Goal: Task Accomplishment & Management: Complete application form

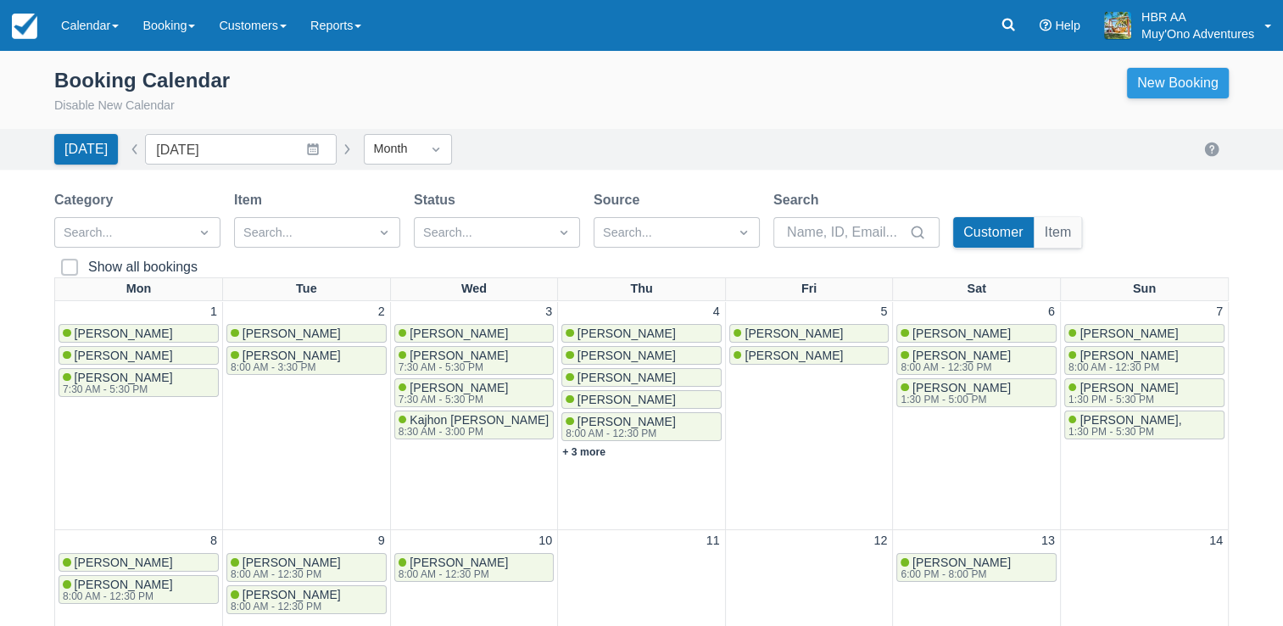
click at [1167, 81] on link "New Booking" at bounding box center [1178, 83] width 102 height 31
click at [895, 120] on div "Booking Calendar Disable New Calendar New Booking" at bounding box center [641, 95] width 1283 height 68
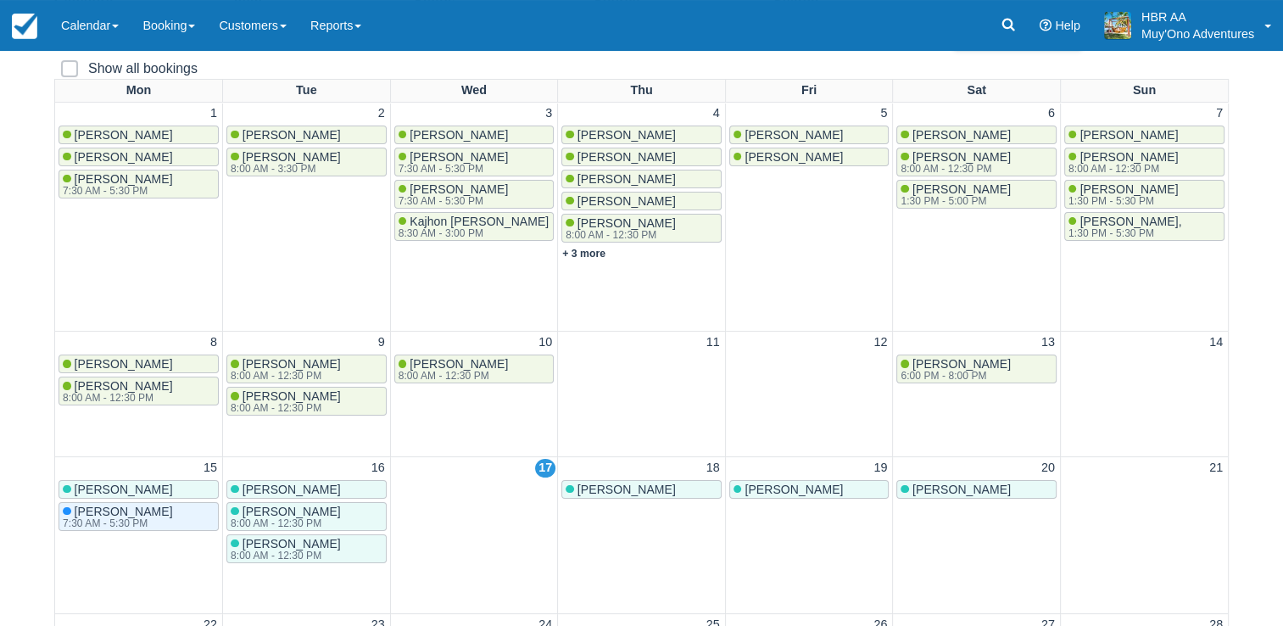
scroll to position [204, 0]
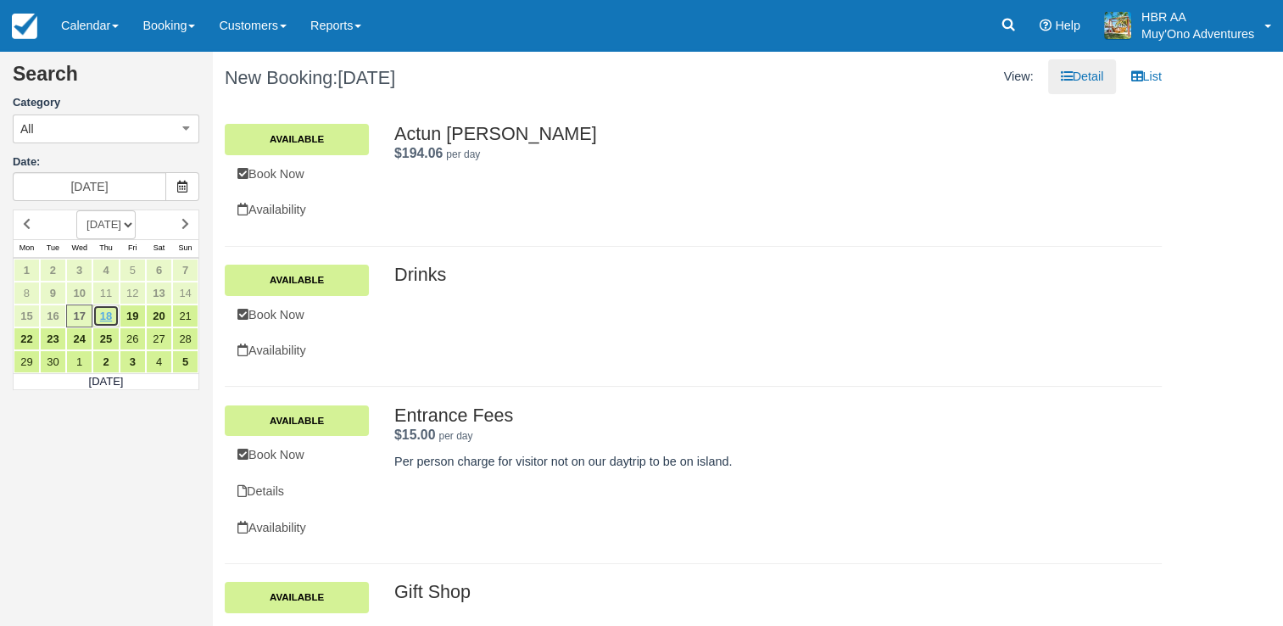
click at [106, 310] on link "18" at bounding box center [105, 316] width 26 height 23
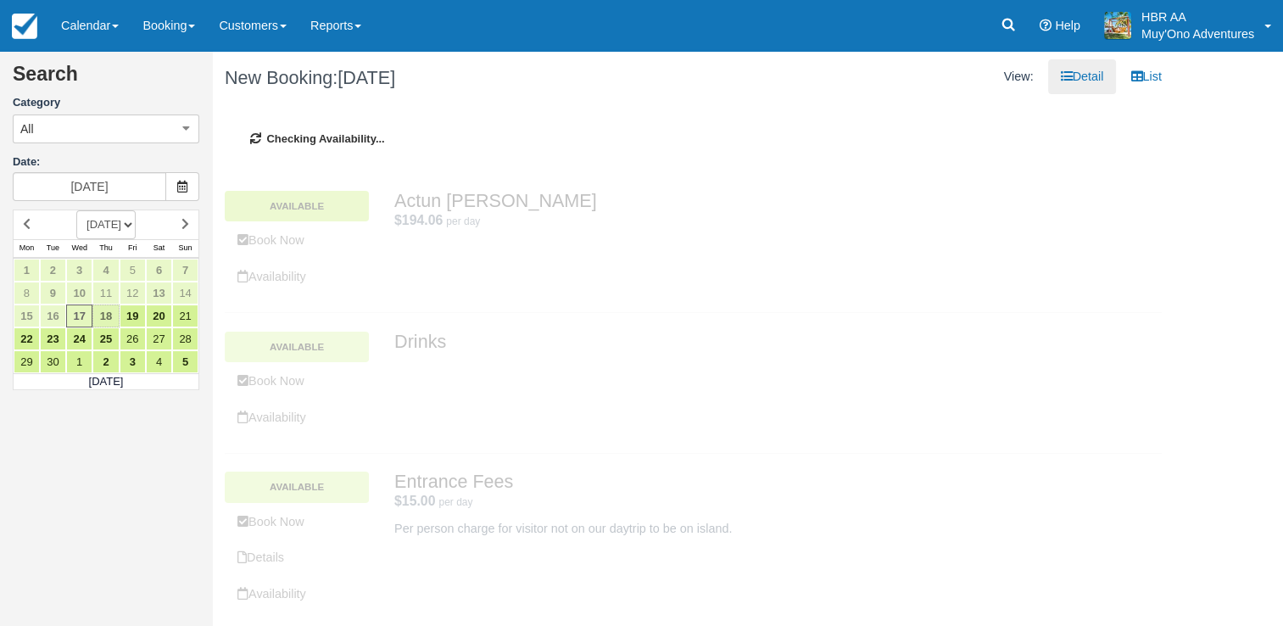
type input "09/18/25"
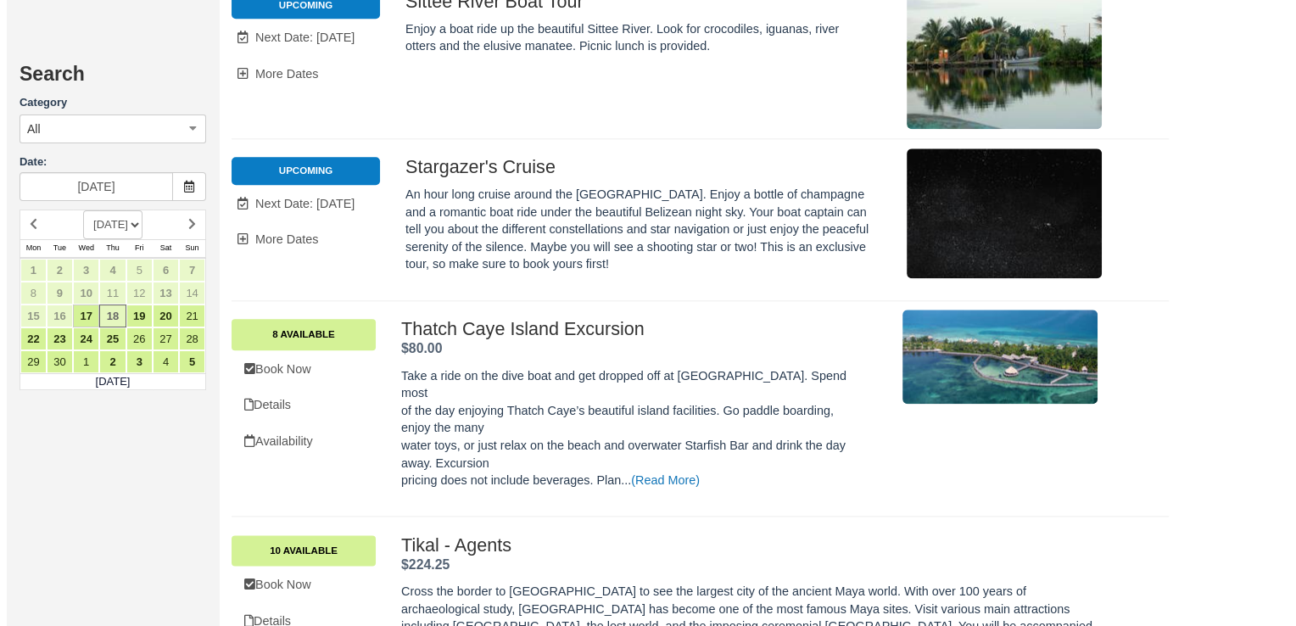
scroll to position [2002, 0]
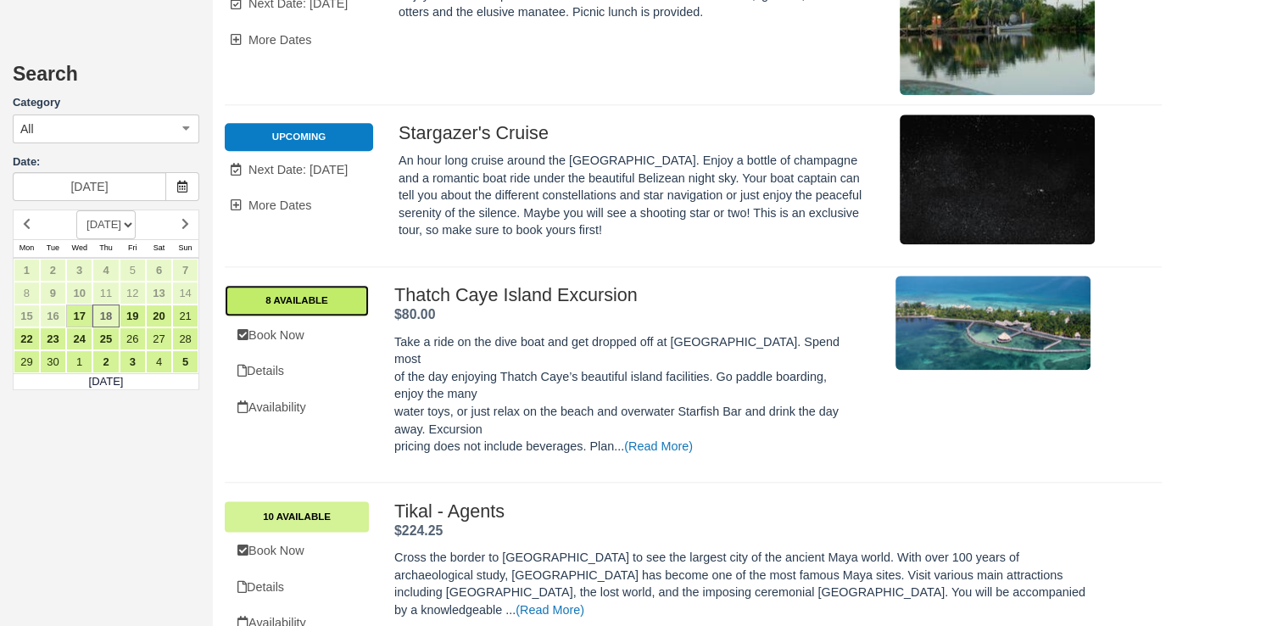
click at [288, 285] on link "8 Available" at bounding box center [297, 300] width 144 height 31
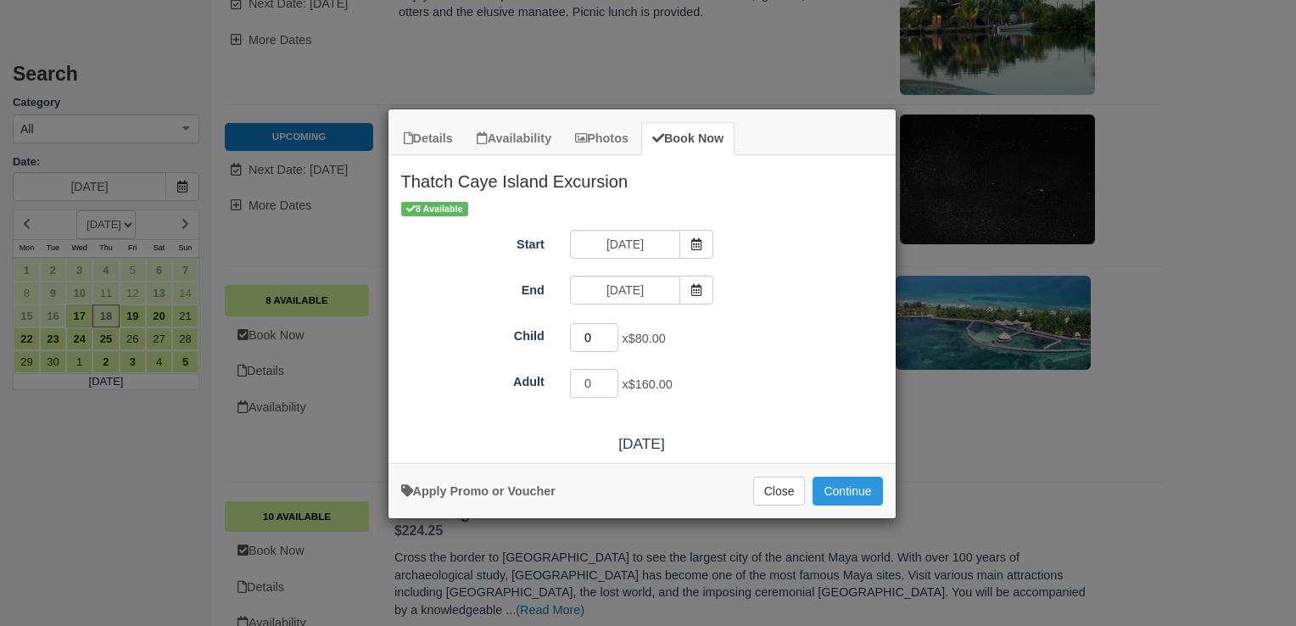
click at [600, 337] on input "0" at bounding box center [594, 337] width 49 height 29
type input "4"
type input "3"
type input "0"
click at [592, 385] on input "0" at bounding box center [594, 383] width 49 height 29
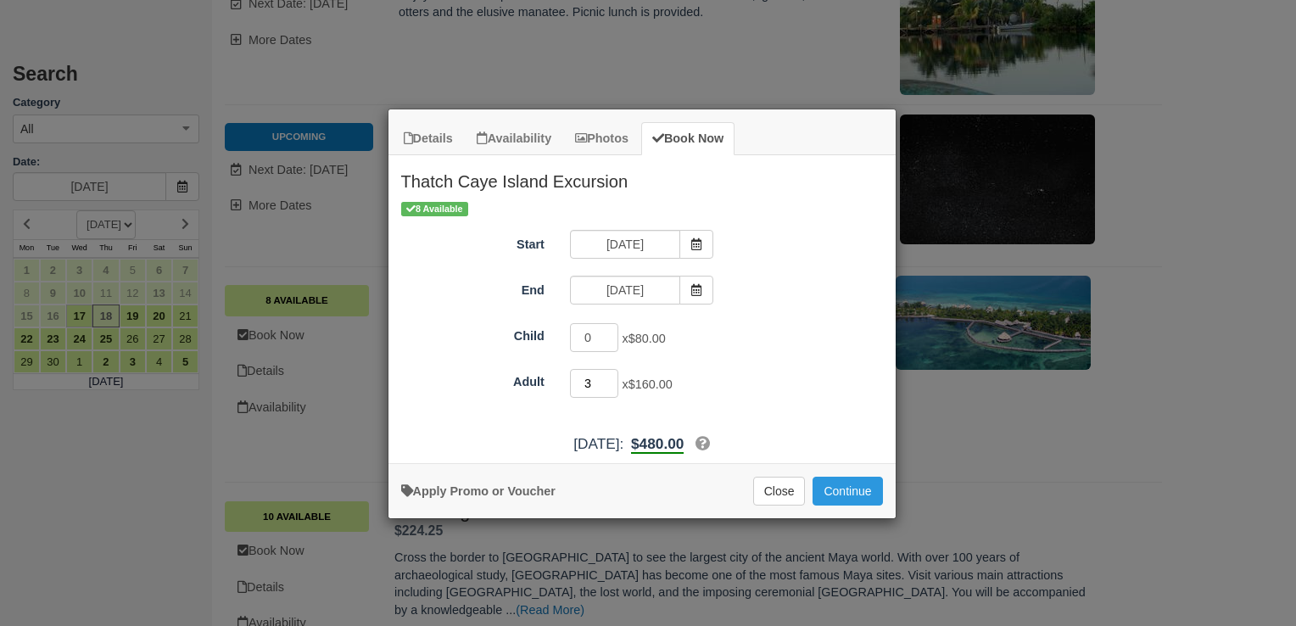
type input "3"
click at [498, 349] on div "Child 0 x $80.00" at bounding box center [642, 338] width 507 height 33
click at [835, 490] on button "Continue" at bounding box center [848, 491] width 70 height 29
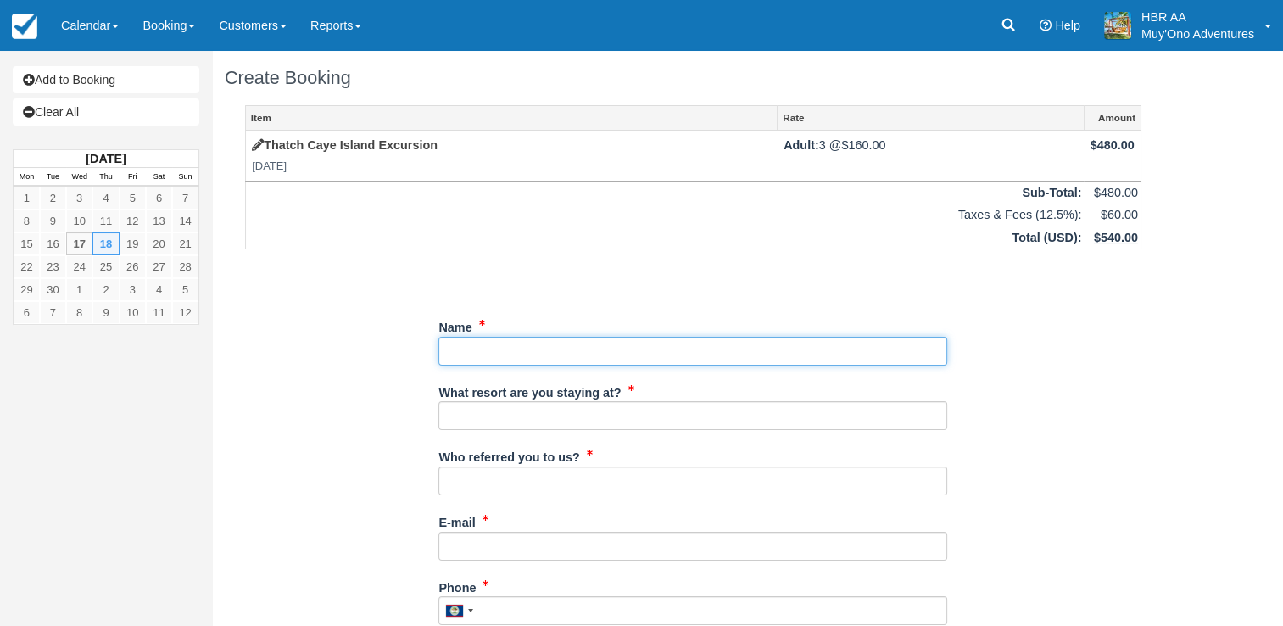
click at [674, 348] on input "Name" at bounding box center [693, 351] width 509 height 29
type input "Nico Ramsey"
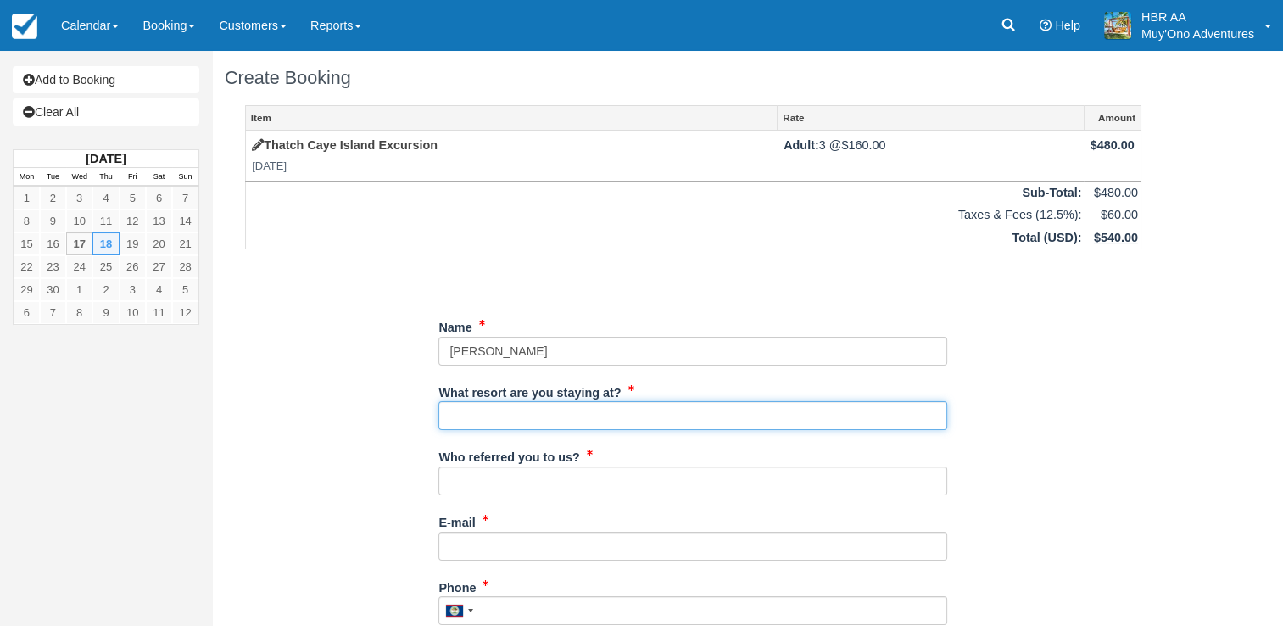
click at [639, 412] on input "What resort are you staying at?" at bounding box center [693, 415] width 509 height 29
type input "Hopkins Bay Resort"
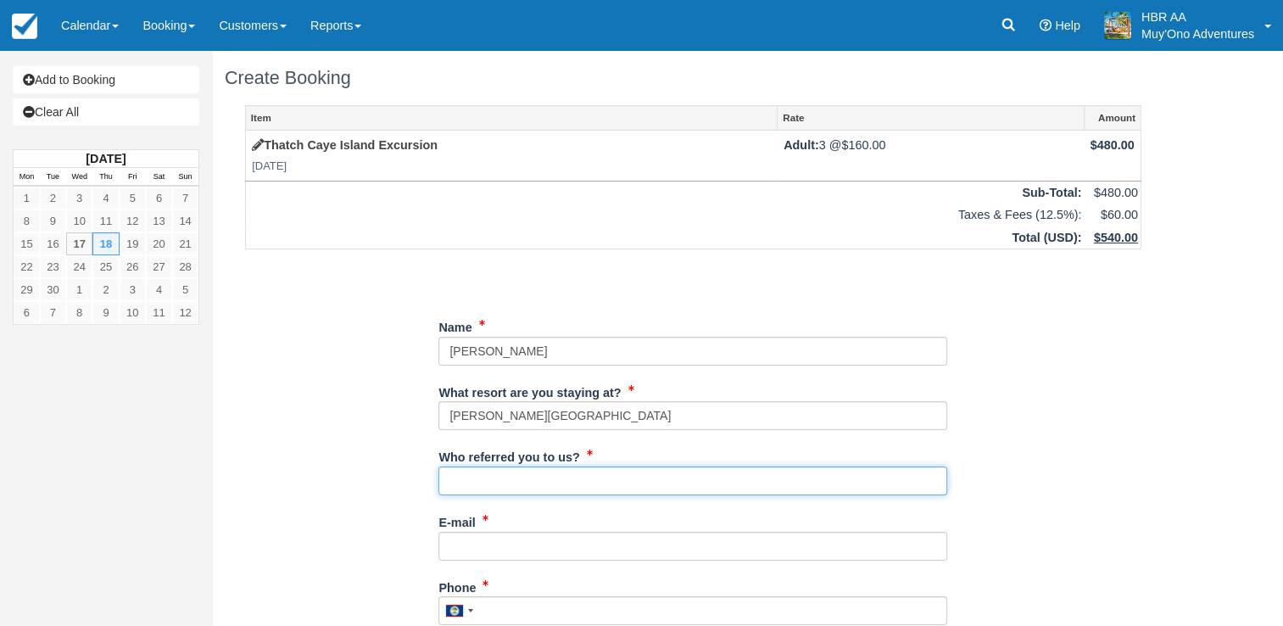
type input "J.F."
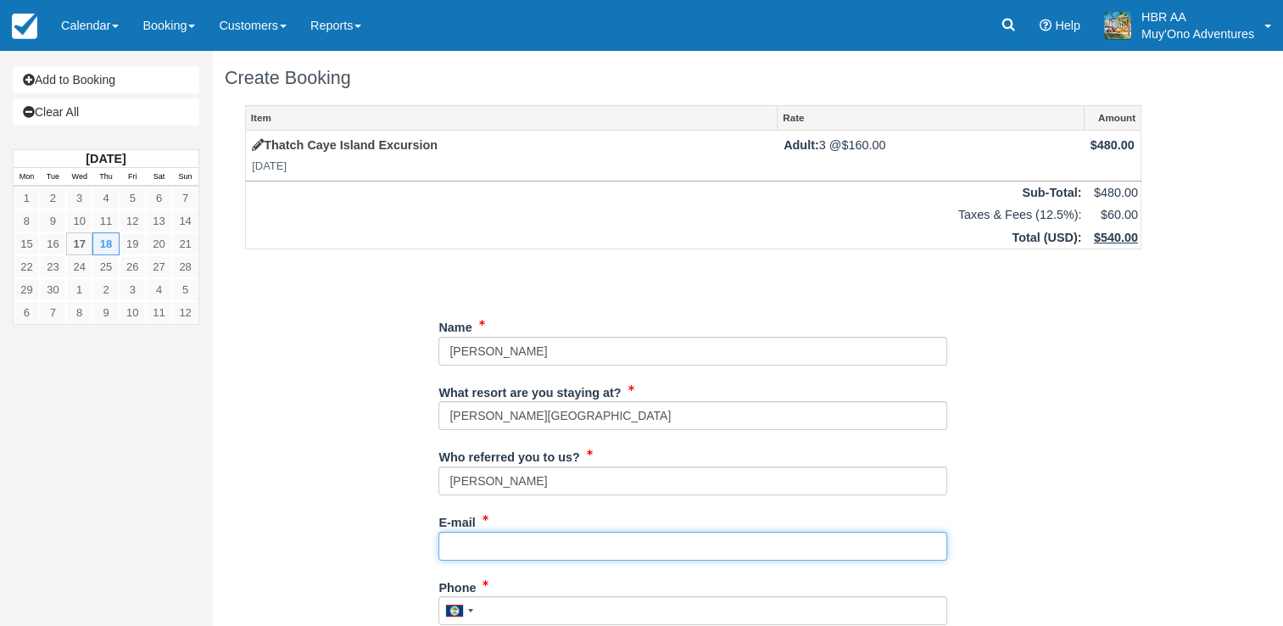
type input "frontdesk@hopkinsbaybelize.com"
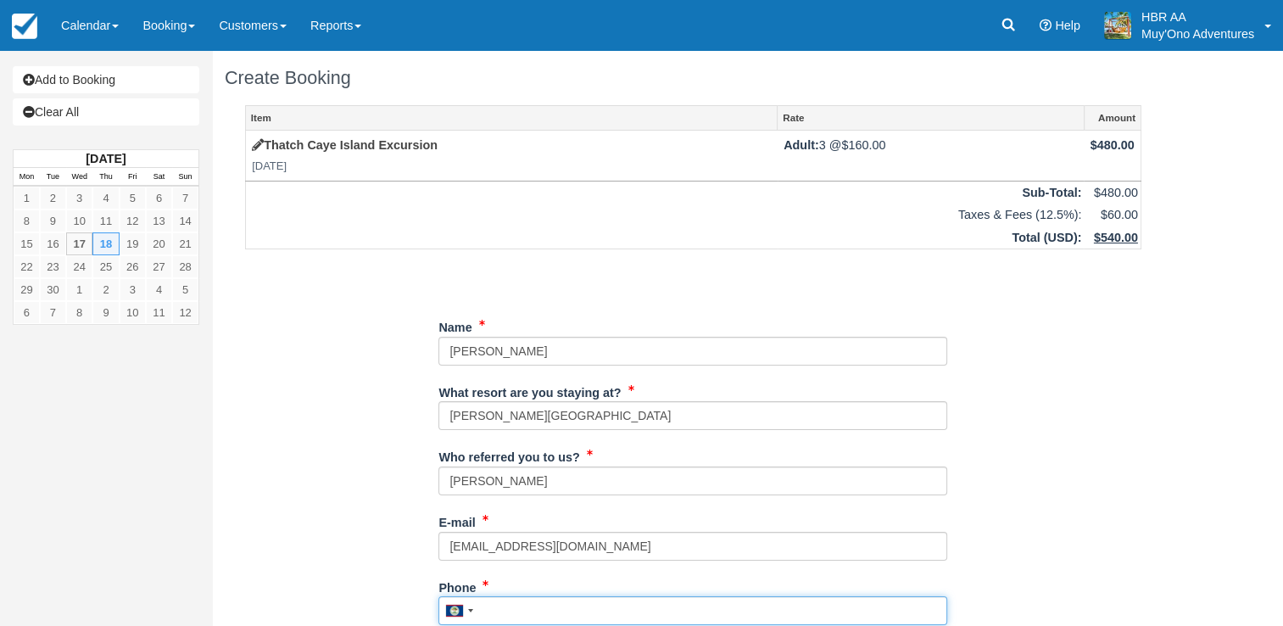
type input "671-0481"
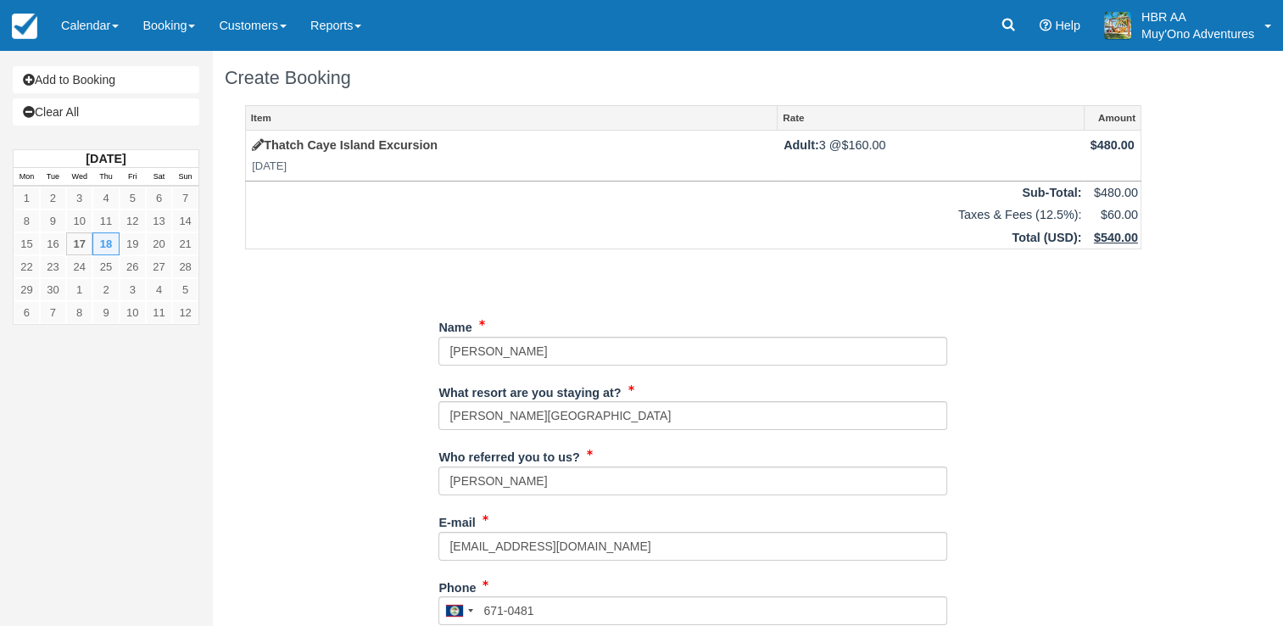
type input "Hopkins"
type input "Belize"
type input "2 adults"
type input "N/A"
type input "BB25081418401121"
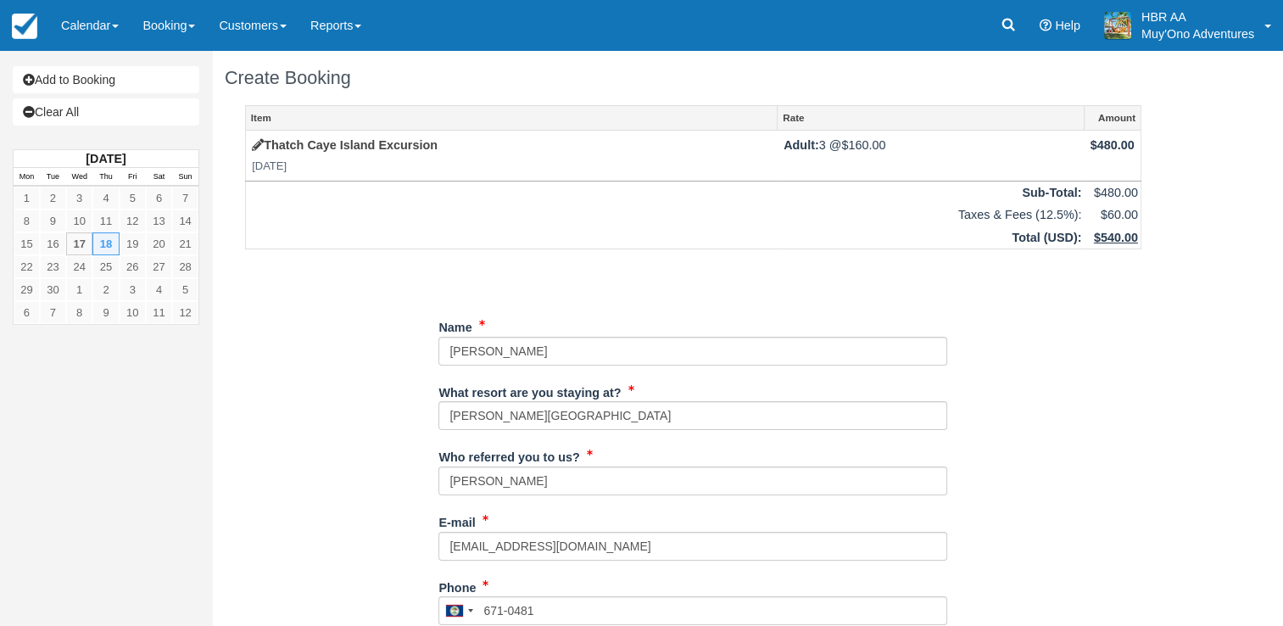
click at [343, 436] on div "Item Rate Amount Thatch Caye Island Excursion Thu Sep 18, 2025 Adult: 3 @ $160.…" at bounding box center [693, 607] width 937 height 1004
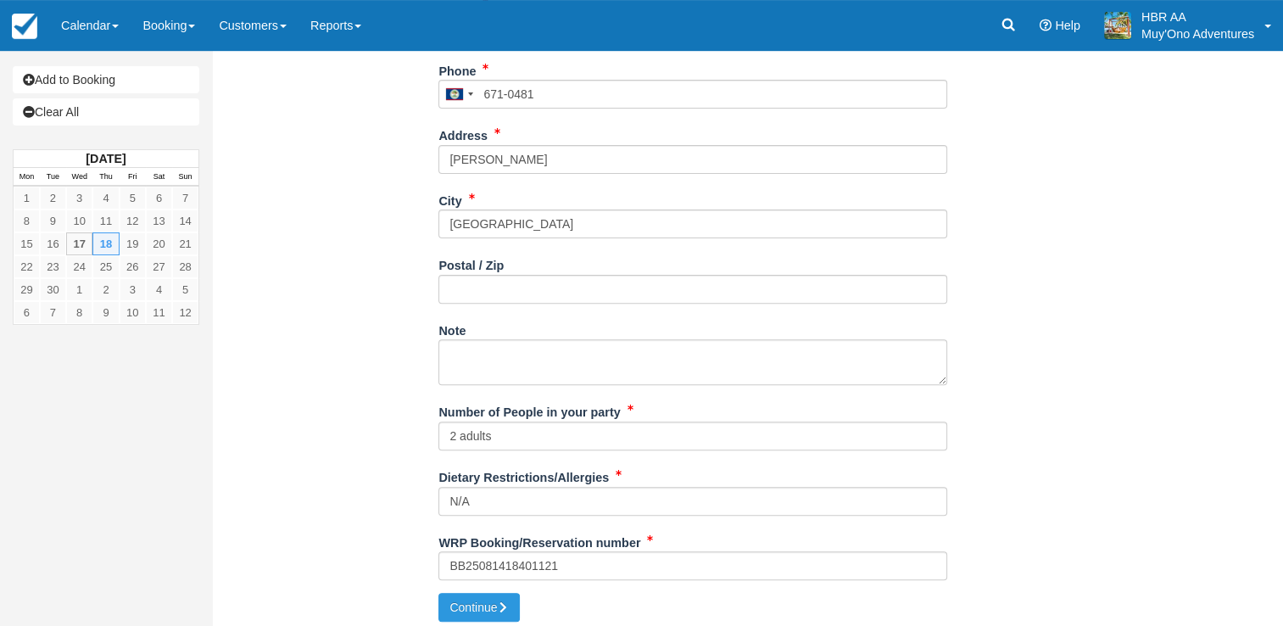
scroll to position [523, 0]
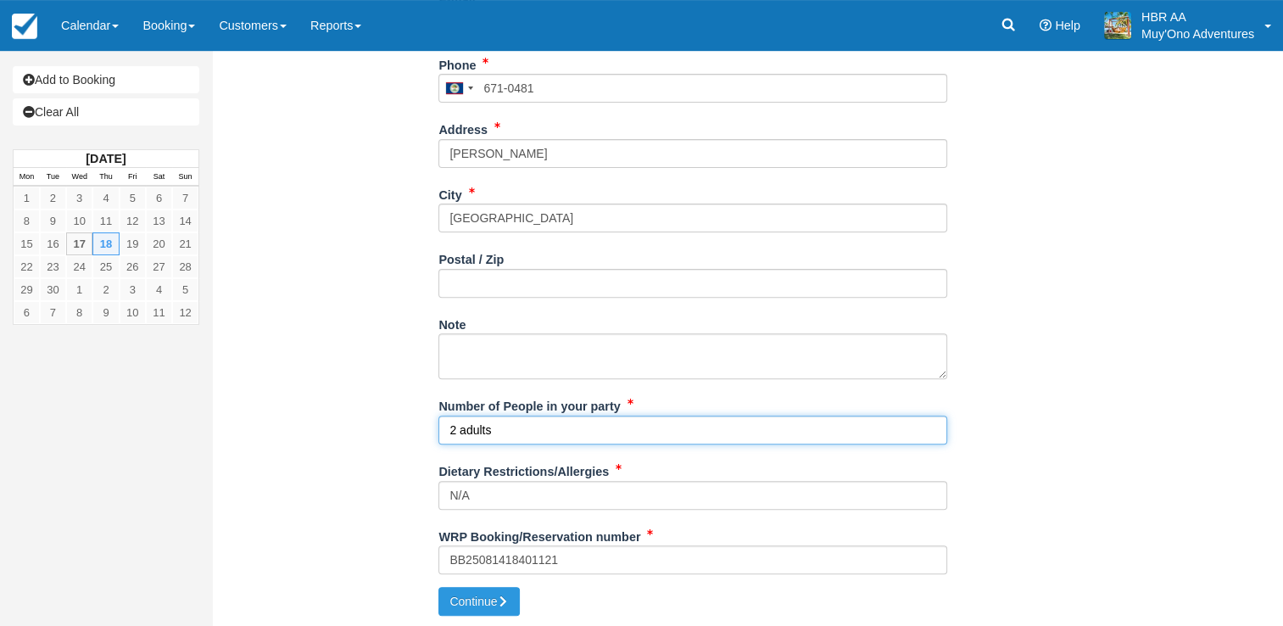
click at [457, 427] on input "2 adults" at bounding box center [693, 430] width 509 height 29
type input "3 adults"
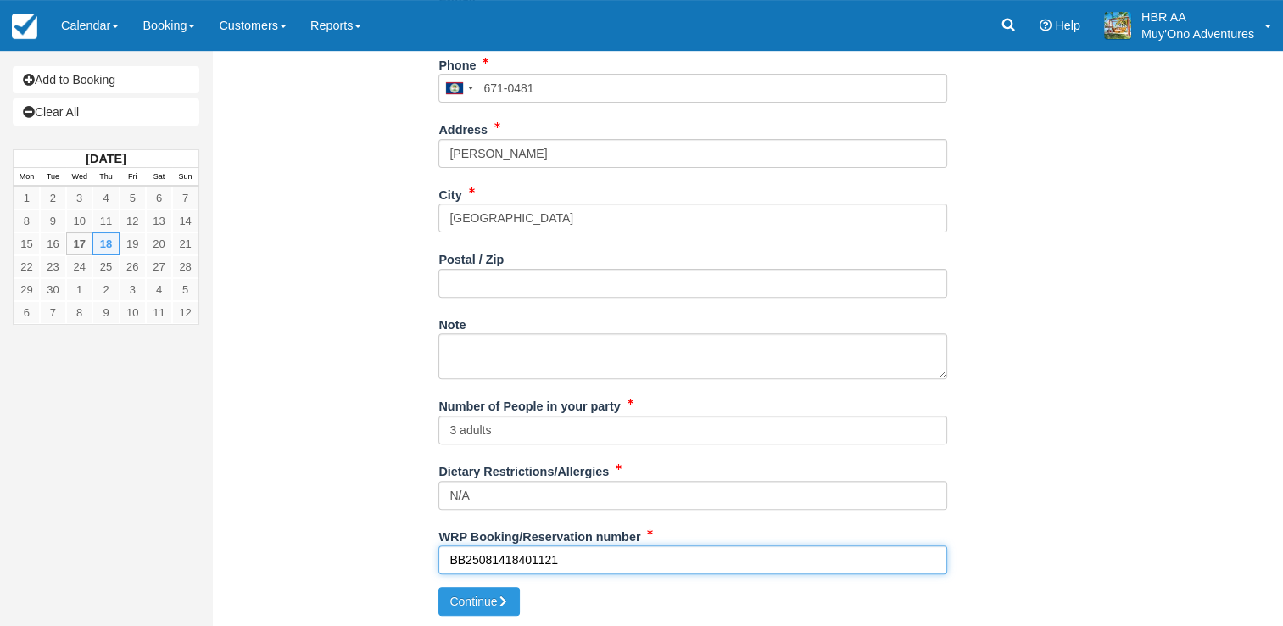
click at [595, 567] on input "BB25081418401121" at bounding box center [693, 559] width 509 height 29
type input "B"
paste input "47214888"
type input "47214888"
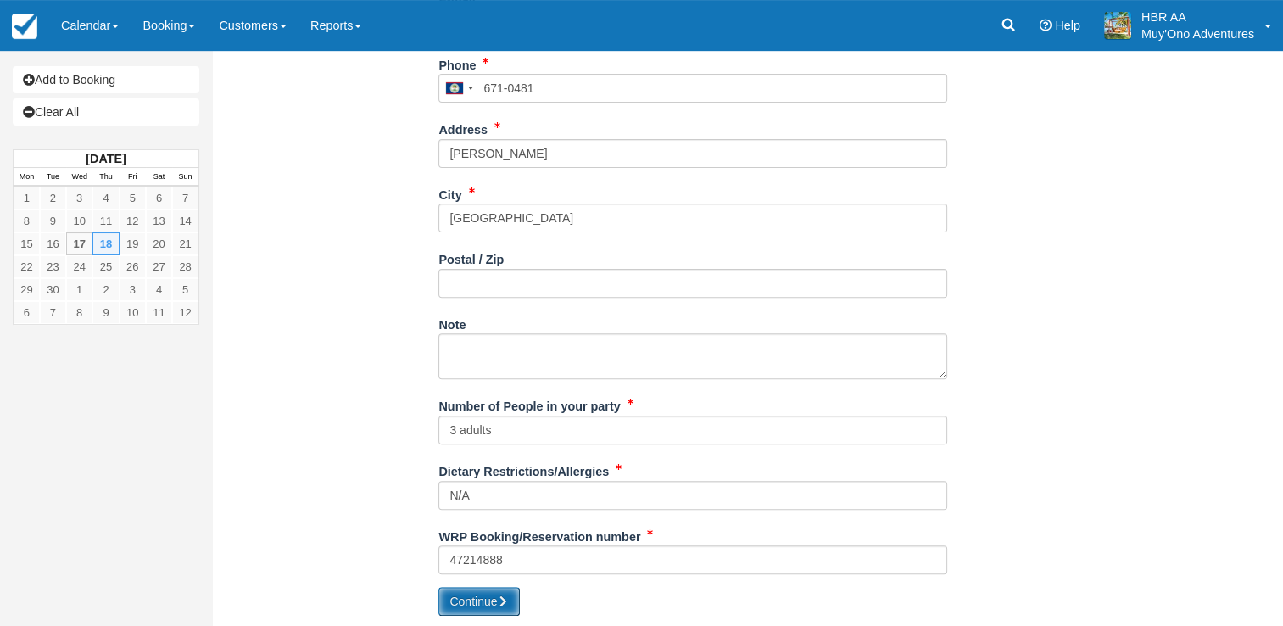
click at [509, 596] on icon "submit" at bounding box center [503, 602] width 12 height 12
type input "+5016710481"
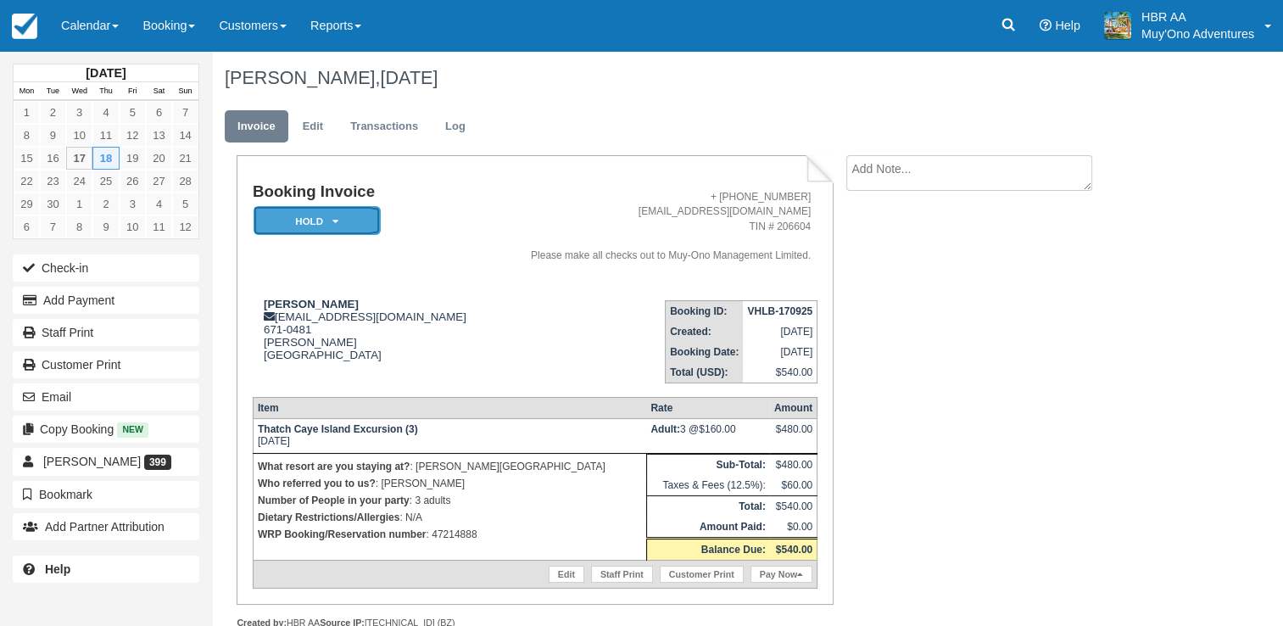
click at [359, 207] on em "HOLD" at bounding box center [317, 221] width 127 height 30
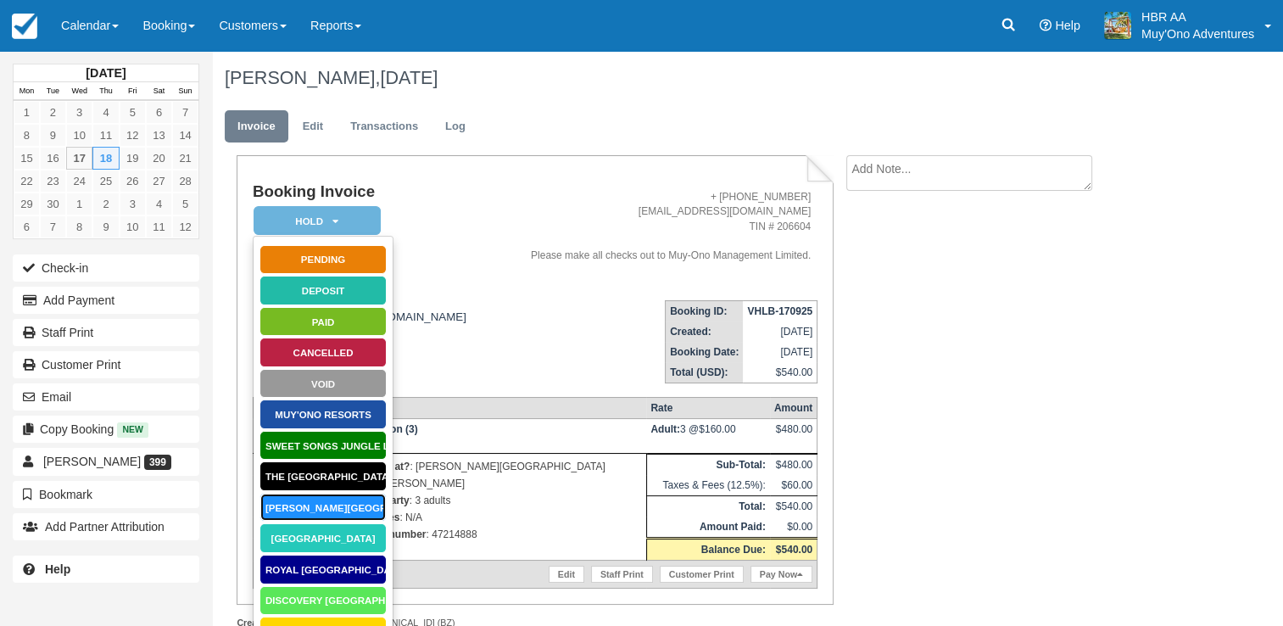
click at [307, 507] on link "Hopkins Bay Resort" at bounding box center [323, 508] width 127 height 30
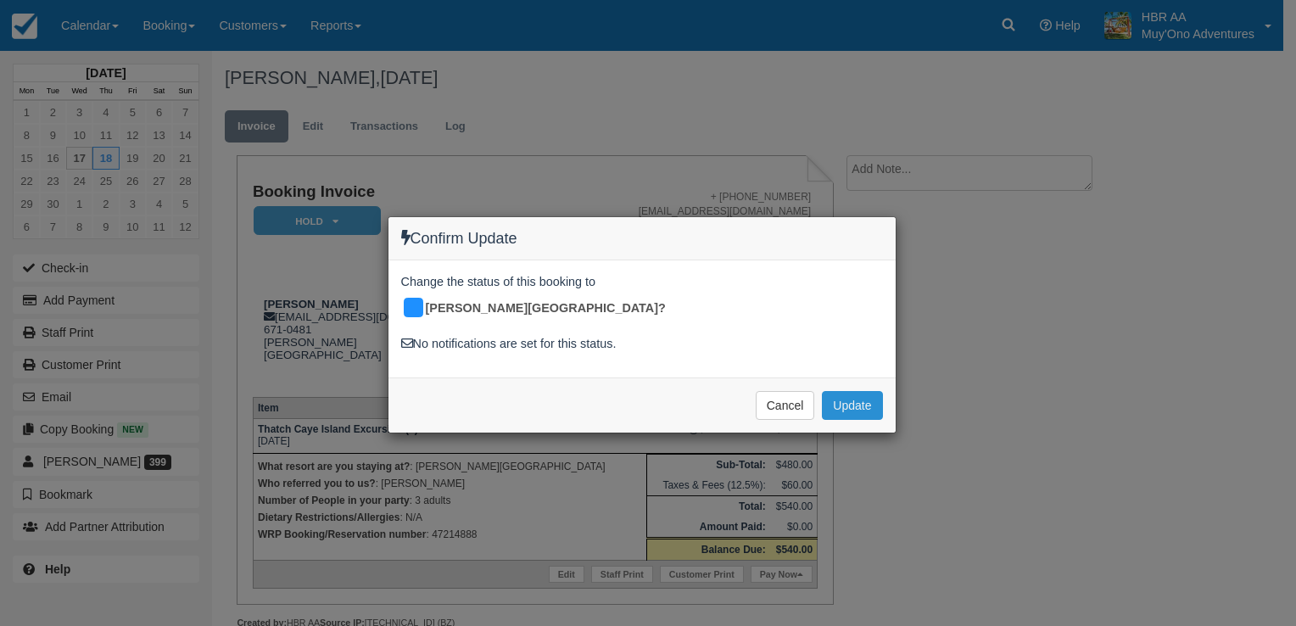
click at [839, 391] on button "Update" at bounding box center [852, 405] width 60 height 29
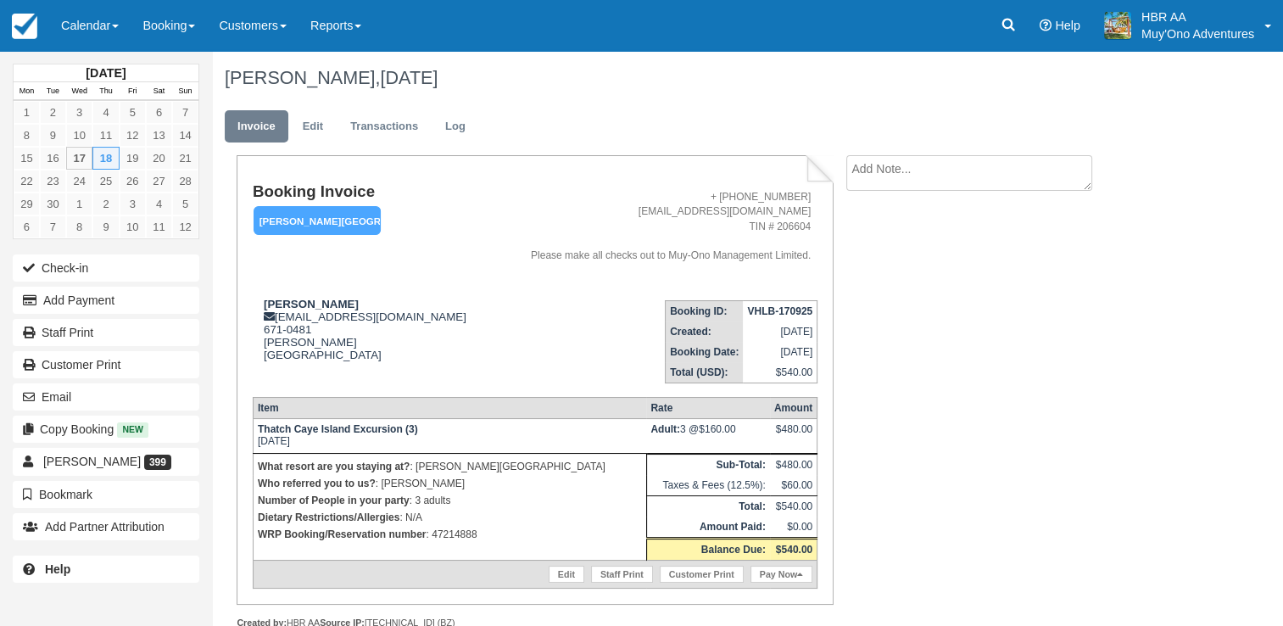
click at [973, 165] on textarea at bounding box center [970, 173] width 246 height 36
click at [1015, 174] on textarea "September 18th 2025 at 8am" at bounding box center [970, 202] width 246 height 95
type textarea "September 18th 2025 at 8am"
click at [897, 259] on button "Create" at bounding box center [885, 269] width 76 height 29
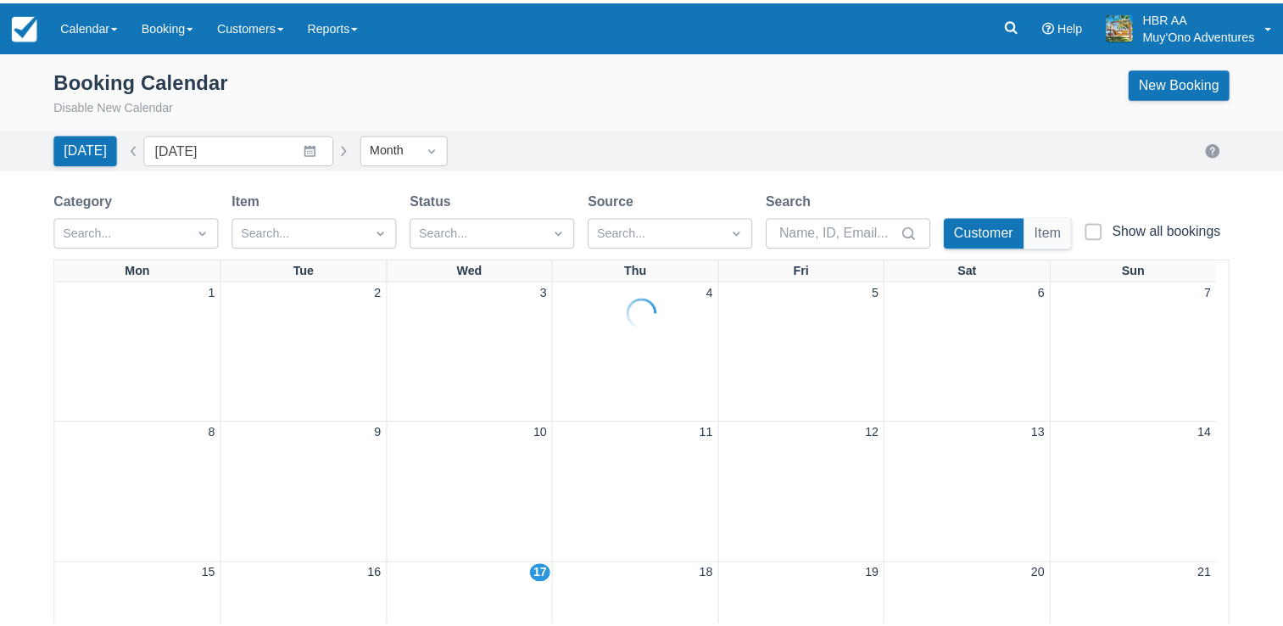
scroll to position [201, 0]
